Goal: Task Accomplishment & Management: Manage account settings

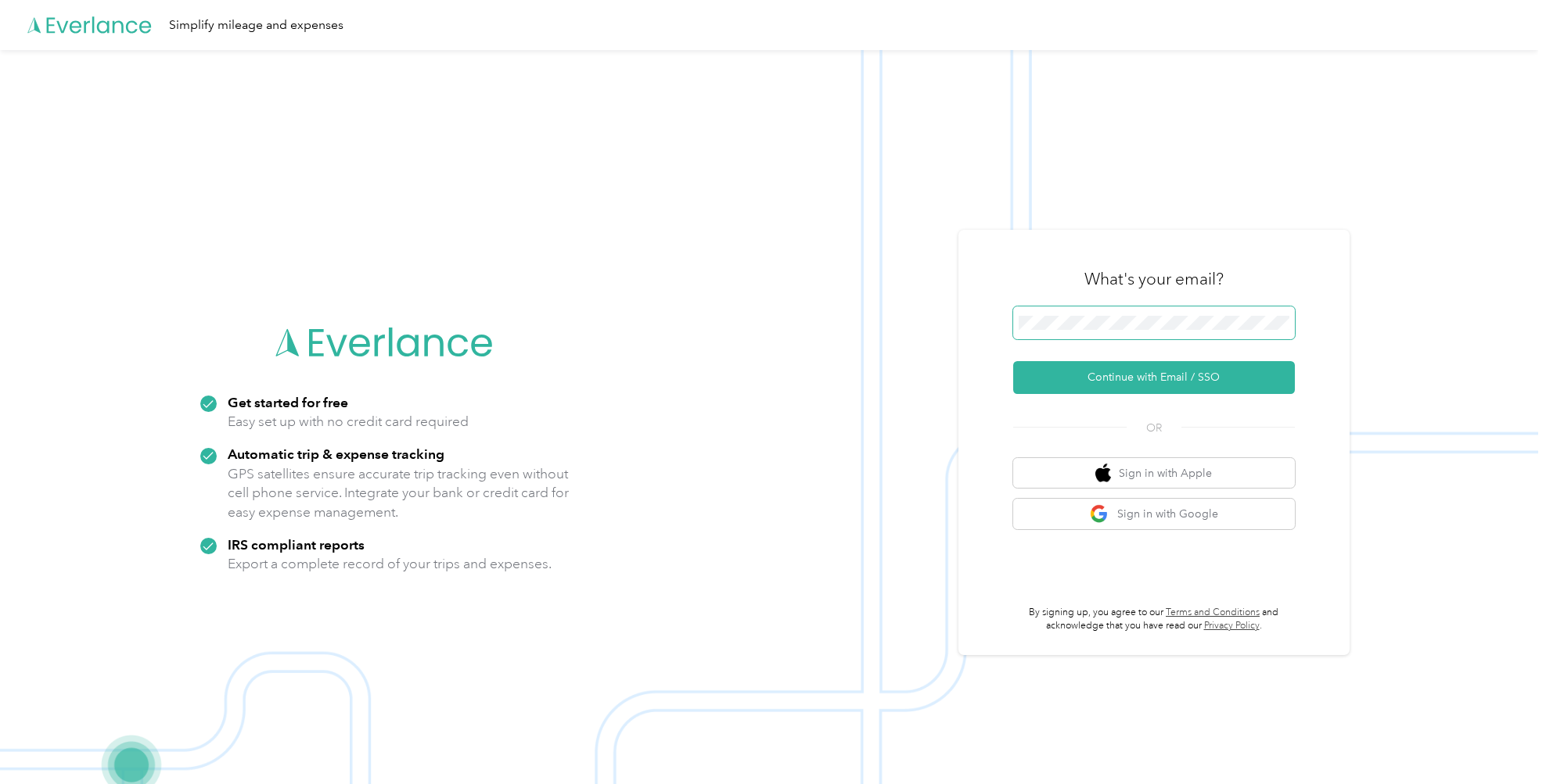
click at [1182, 314] on span at bounding box center [1154, 323] width 282 height 33
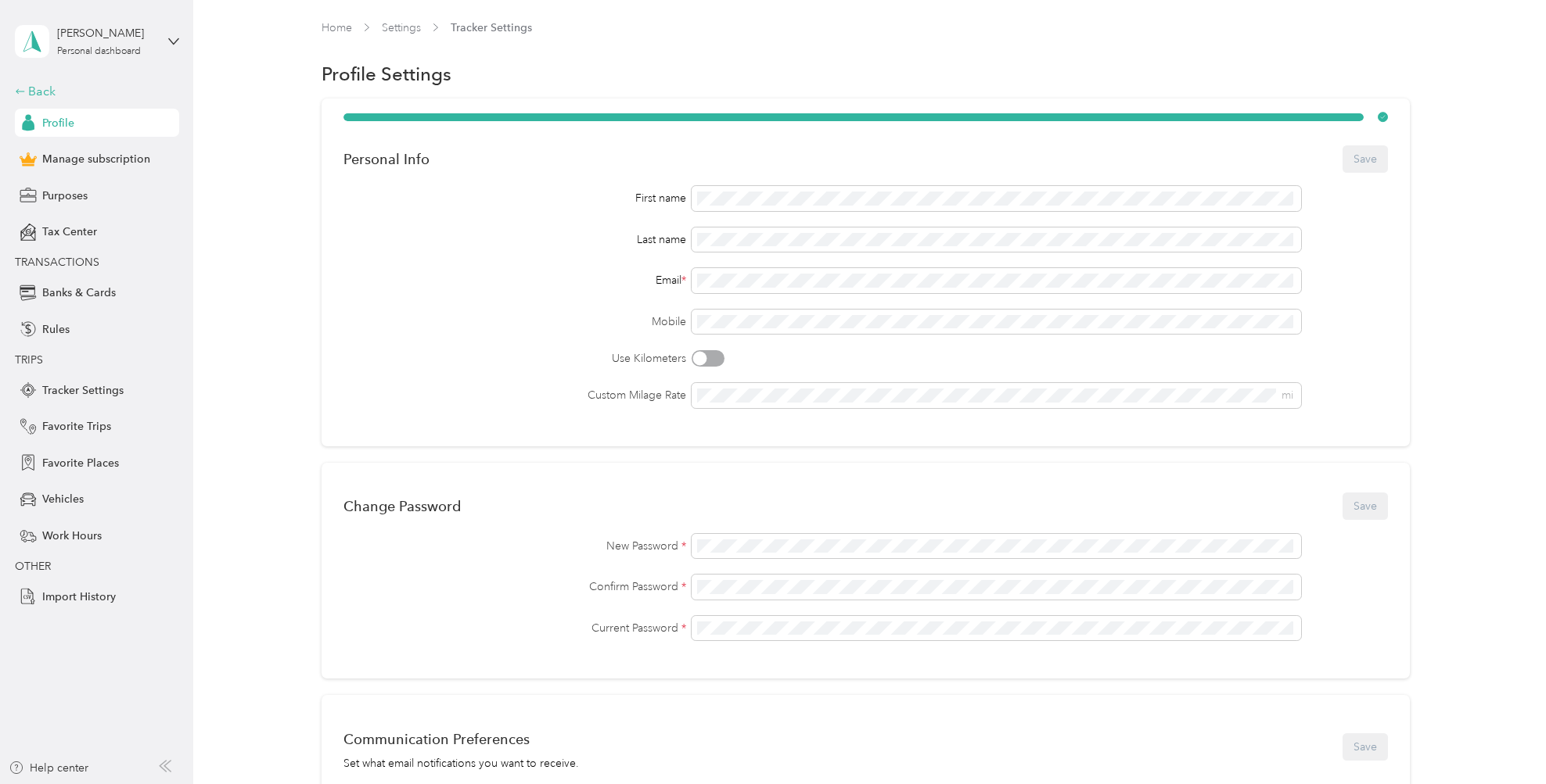
click at [49, 93] on div "Back" at bounding box center [93, 91] width 157 height 18
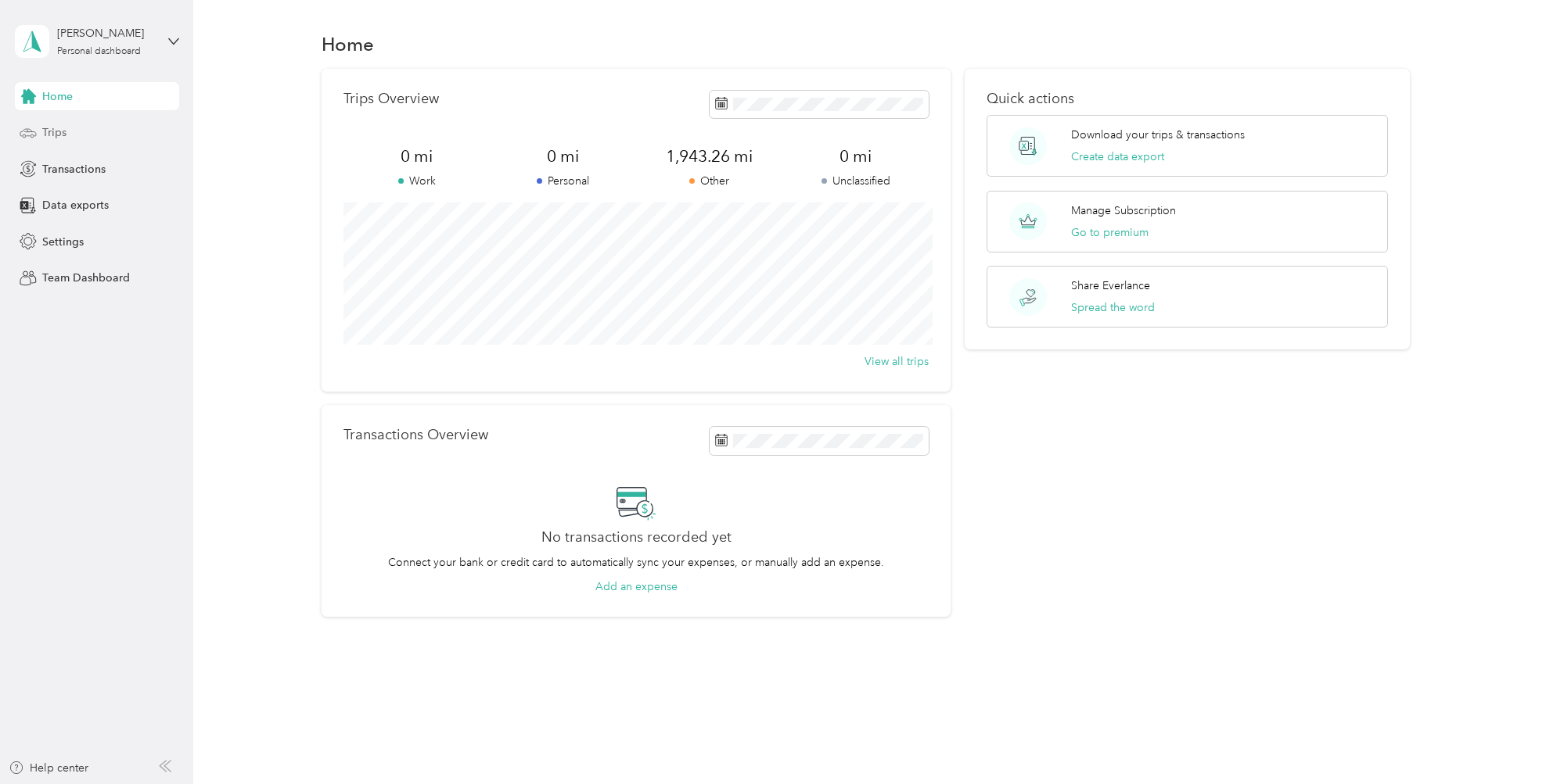
click at [50, 133] on span "Trips" at bounding box center [54, 132] width 24 height 17
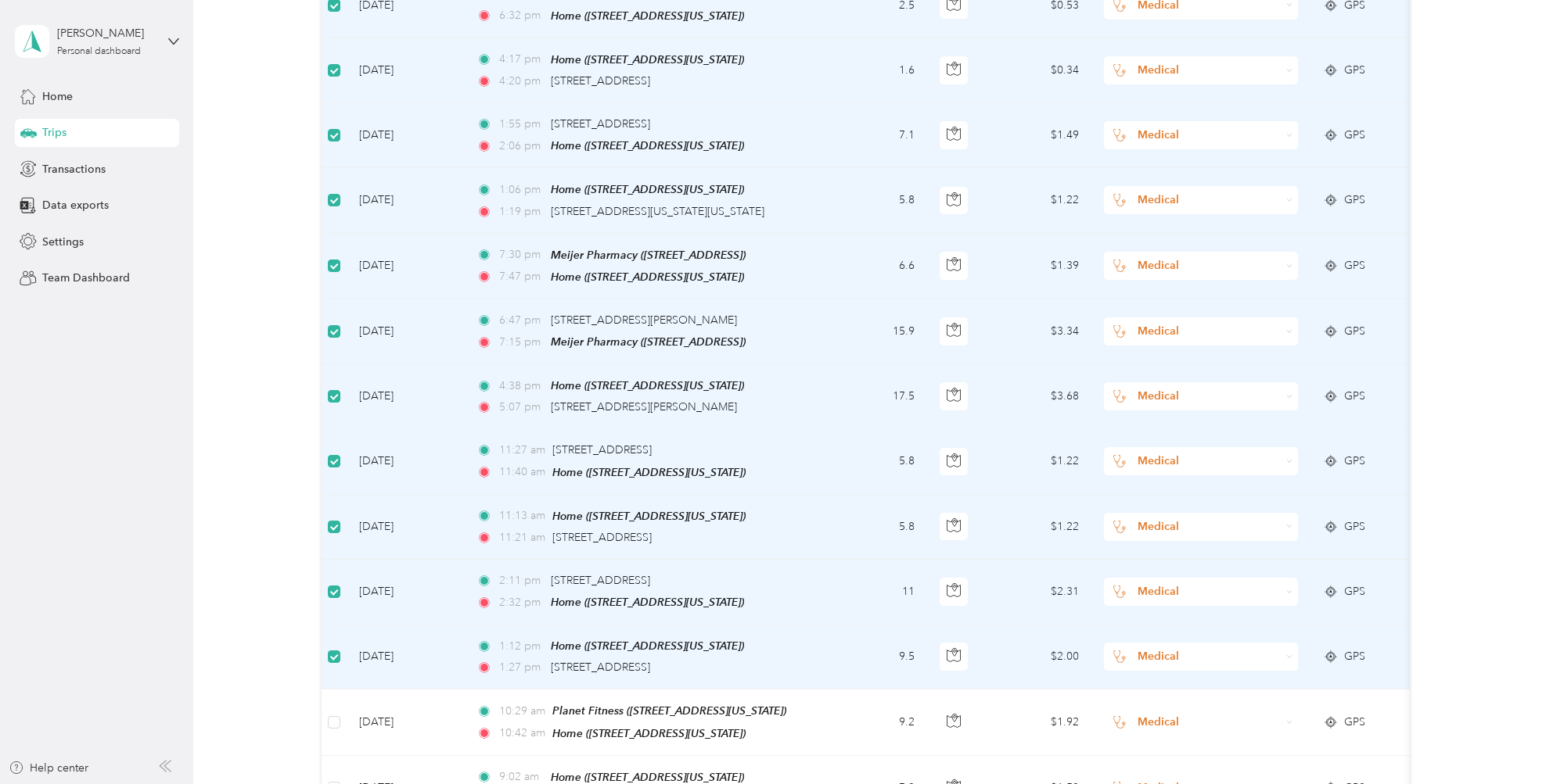
scroll to position [78, 0]
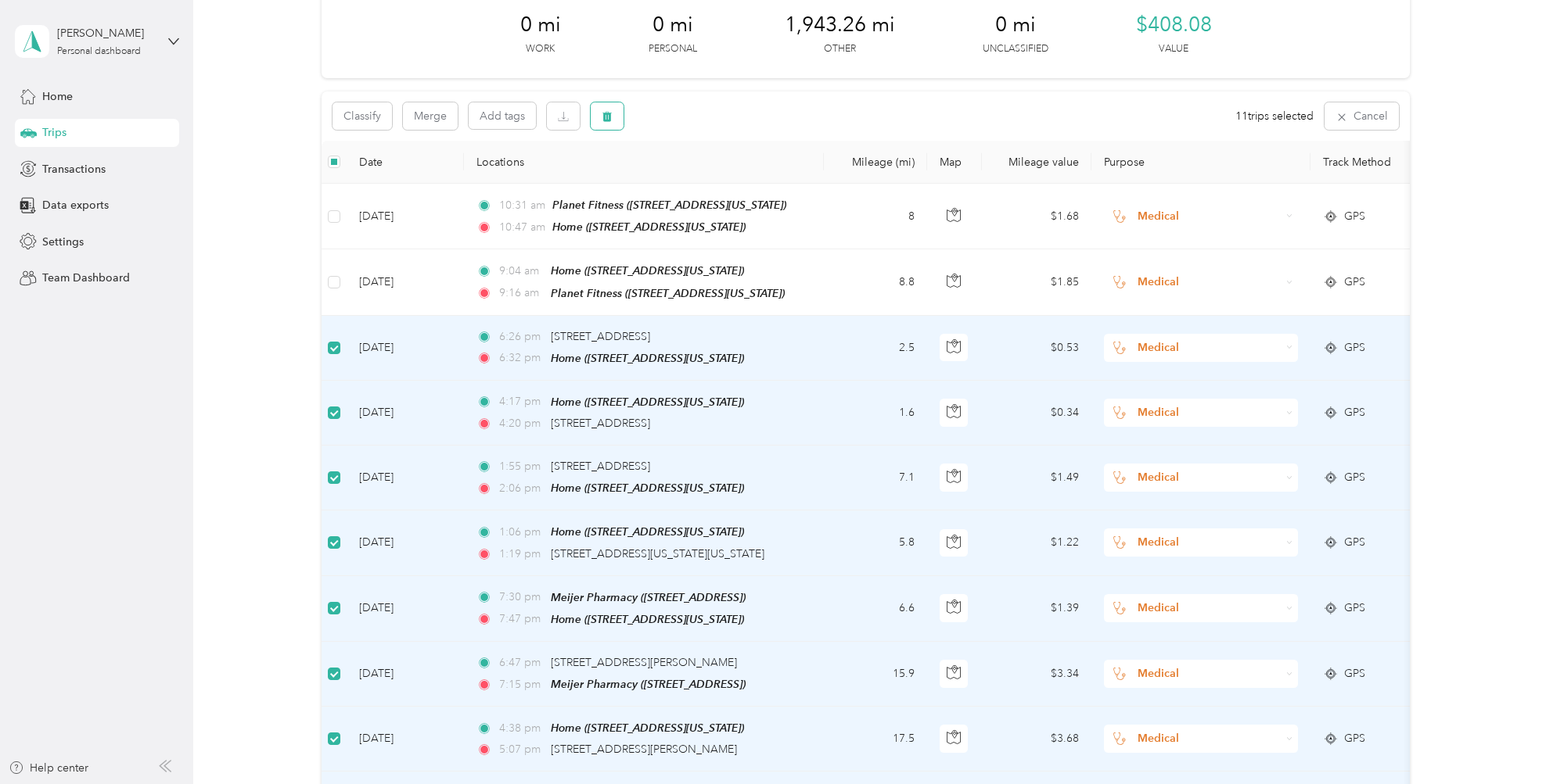
click at [606, 117] on icon "button" at bounding box center [606, 116] width 11 height 11
click at [719, 179] on button "Yes" at bounding box center [726, 181] width 30 height 25
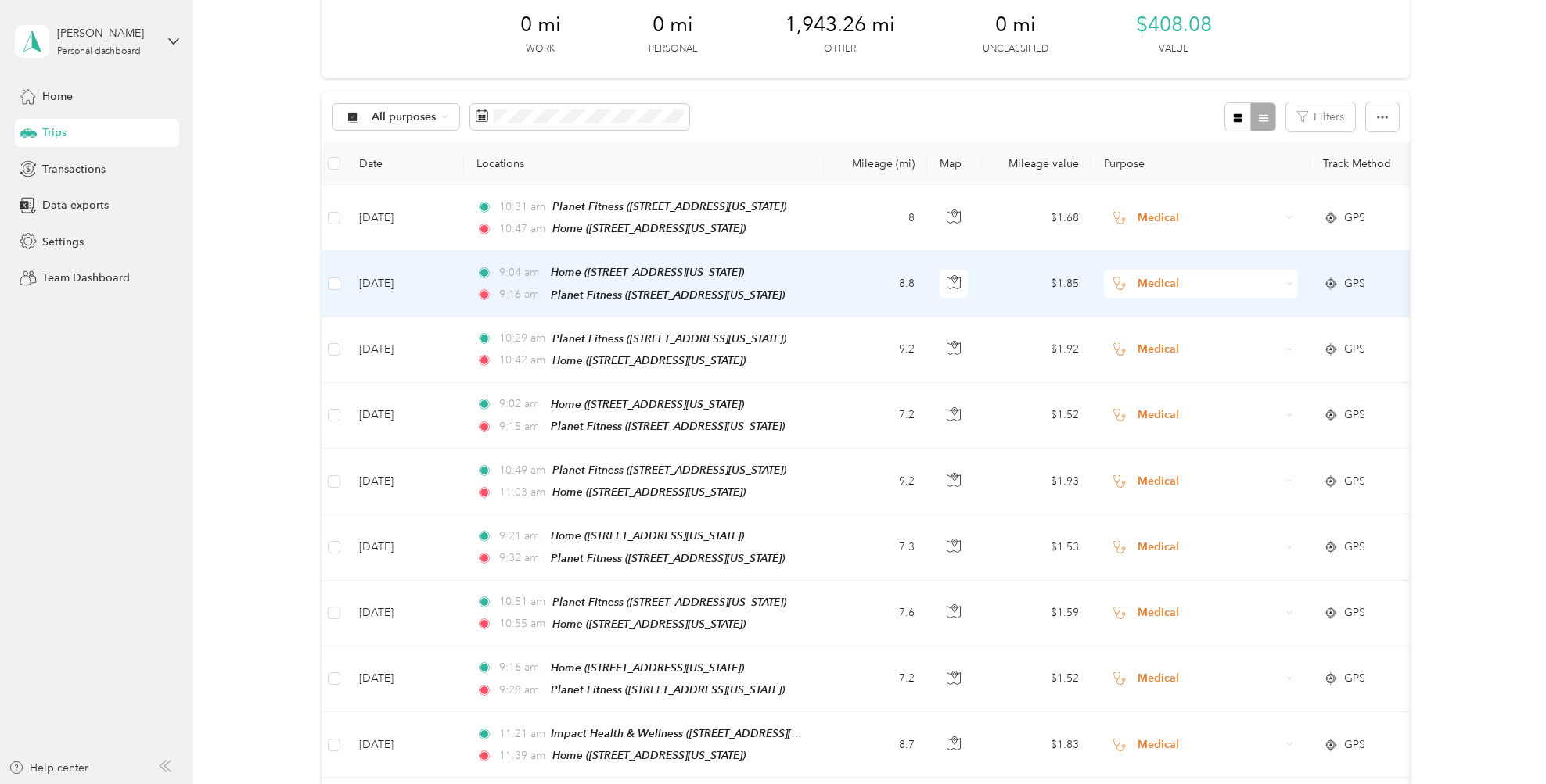
click at [877, 283] on td "8.8" at bounding box center [875, 283] width 103 height 65
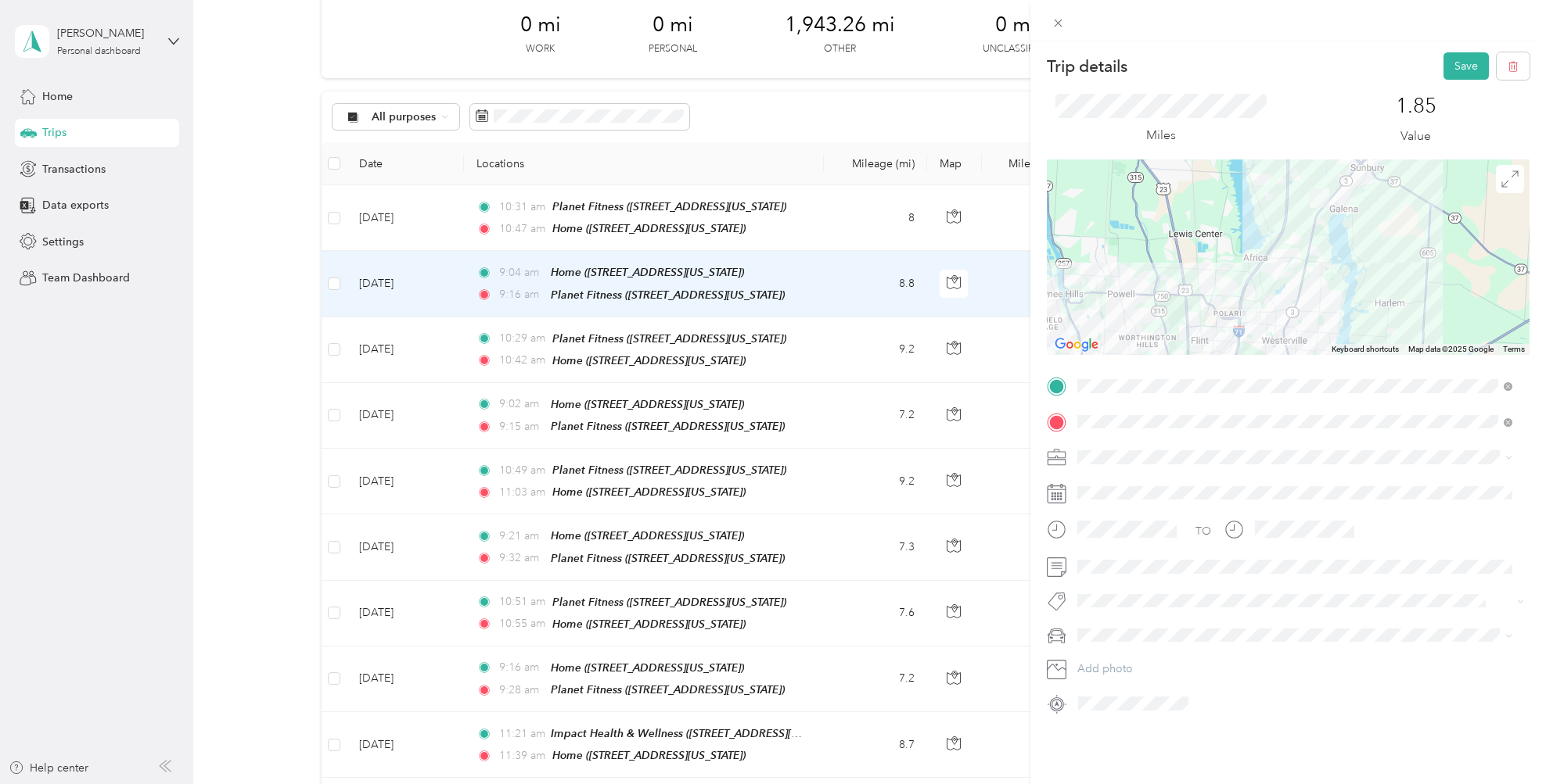
click at [1271, 624] on span at bounding box center [1301, 636] width 458 height 25
click at [1449, 59] on button "Save" at bounding box center [1466, 65] width 45 height 28
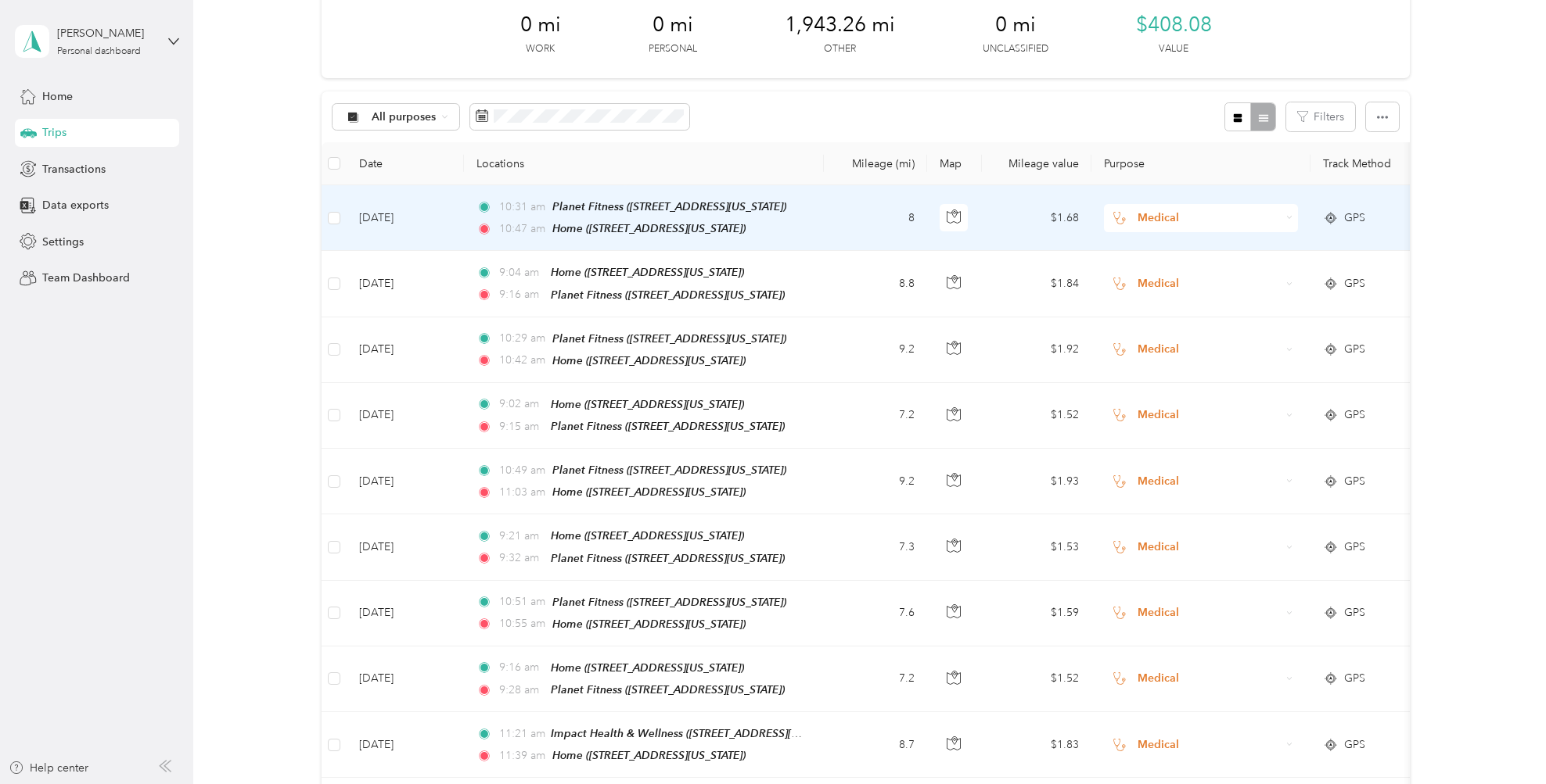
click at [888, 212] on td "8" at bounding box center [875, 218] width 103 height 65
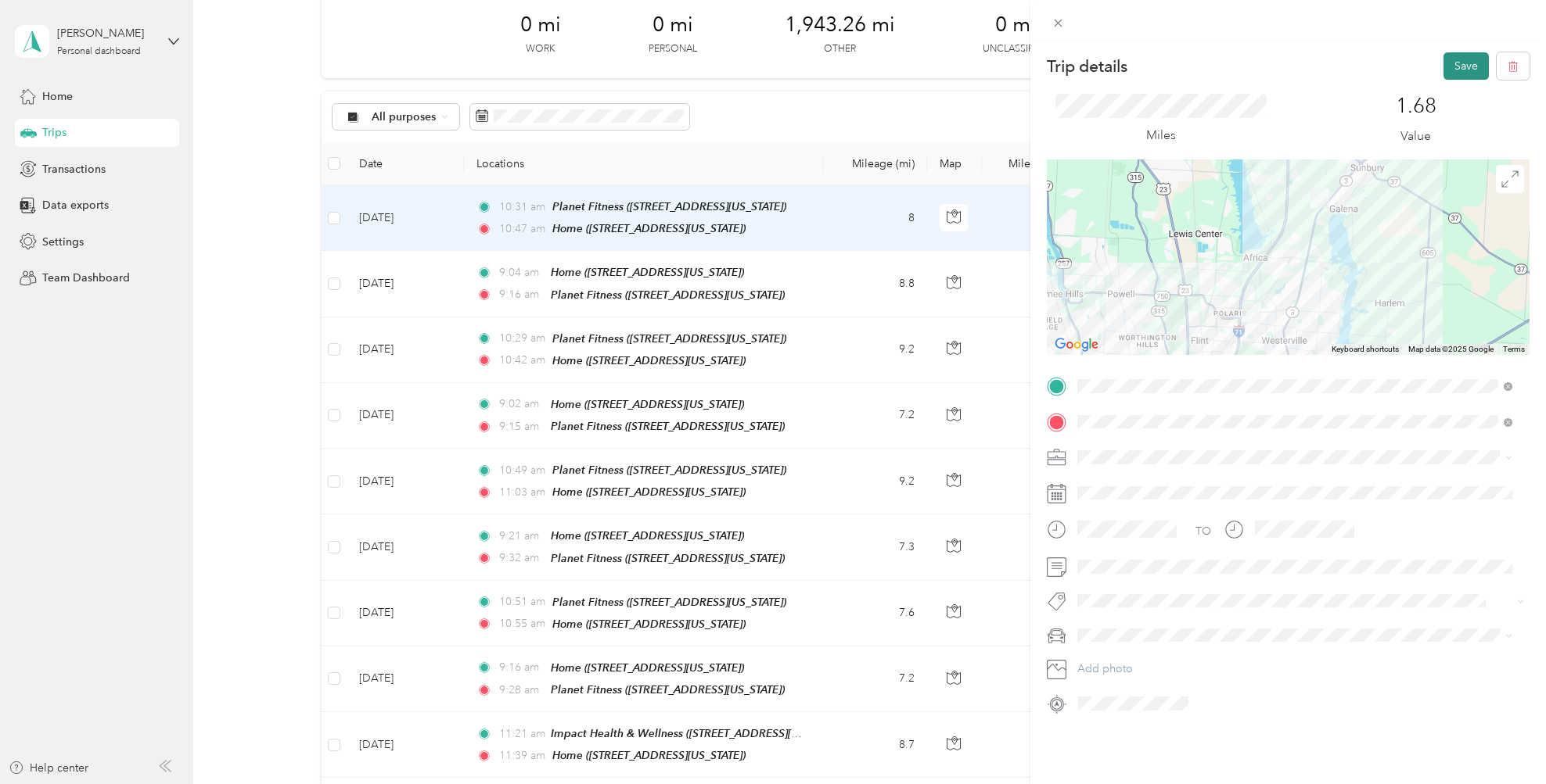
click at [1466, 67] on button "Save" at bounding box center [1466, 65] width 45 height 28
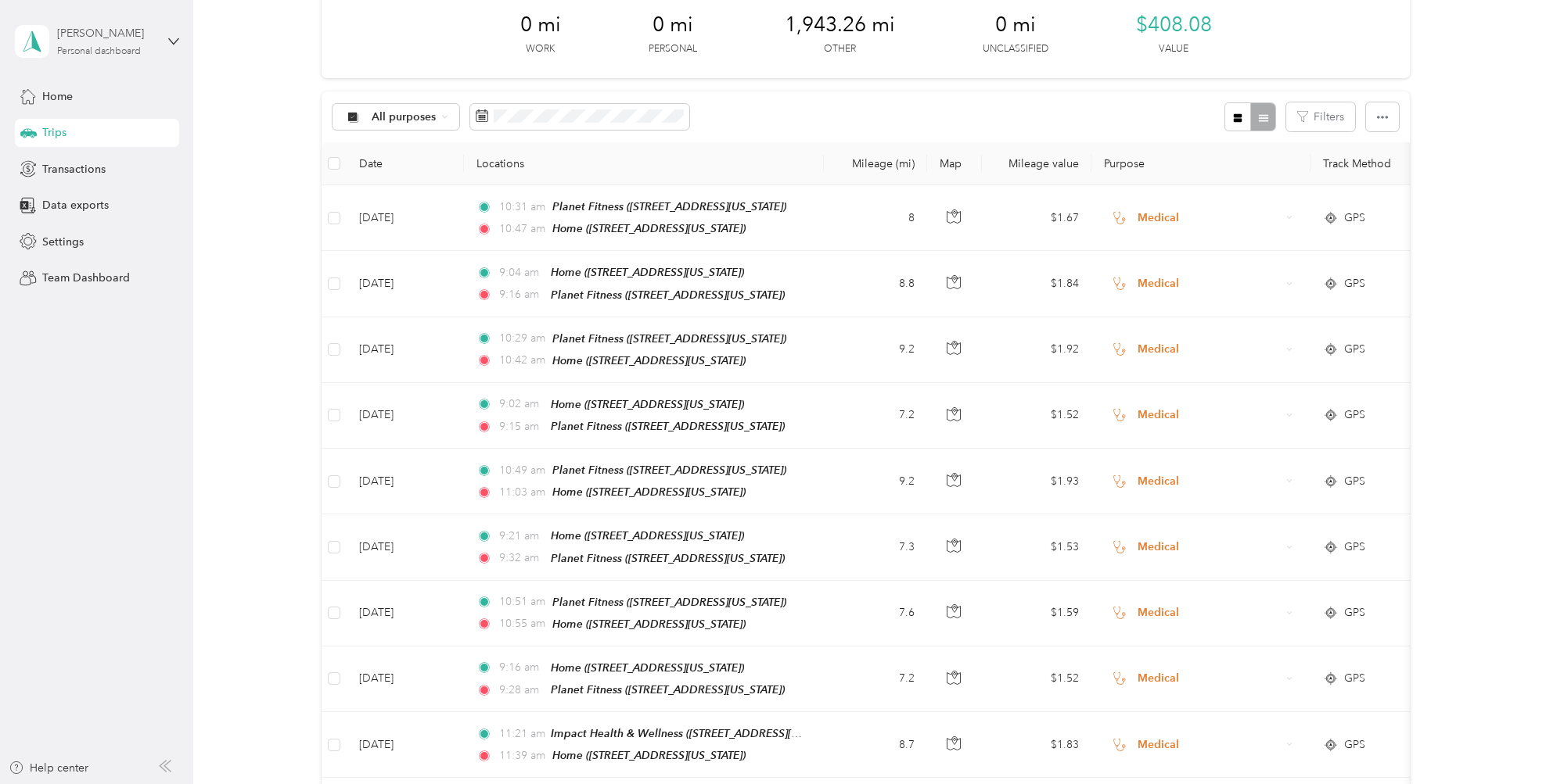
click at [112, 55] on div "Personal dashboard" at bounding box center [99, 51] width 84 height 9
click at [93, 126] on div "Log out" at bounding box center [180, 127] width 308 height 28
